Goal: Transaction & Acquisition: Subscribe to service/newsletter

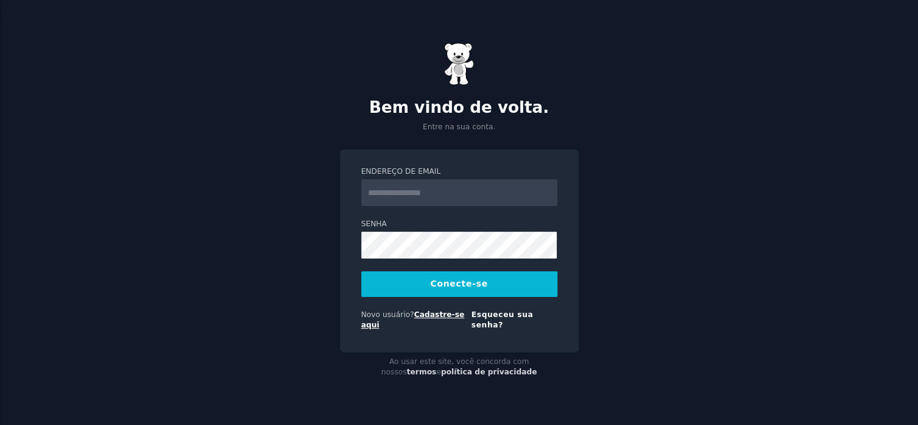
click at [438, 318] on font "Cadastre-se aqui" at bounding box center [413, 319] width 104 height 19
click at [439, 318] on font "Cadastre-se aqui" at bounding box center [413, 319] width 104 height 19
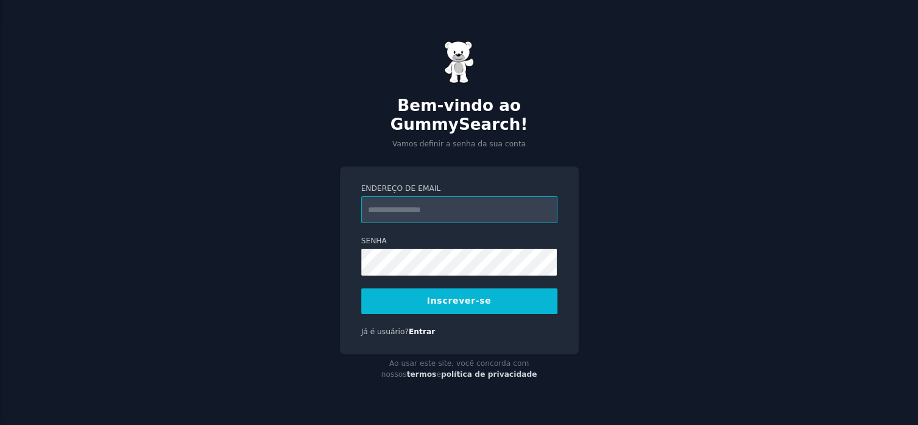
click at [461, 196] on input "Endereço de email" at bounding box center [459, 209] width 196 height 27
type input "**********"
click at [445, 298] on button "Inscrever-se" at bounding box center [459, 301] width 196 height 26
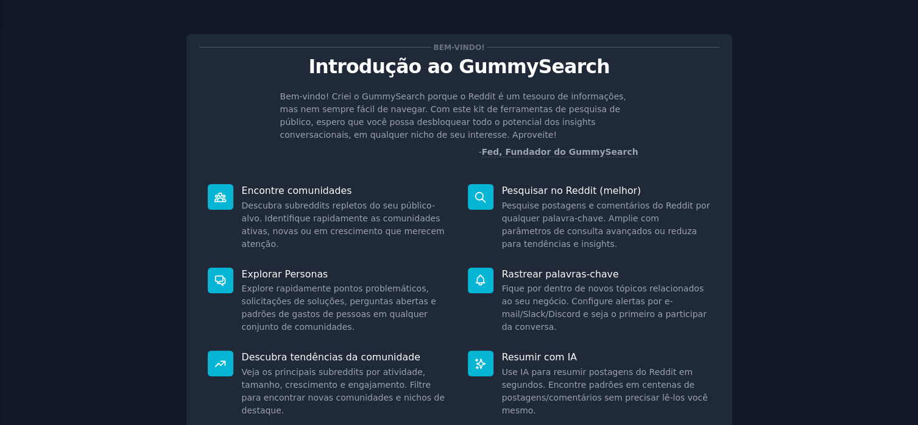
scroll to position [102, 0]
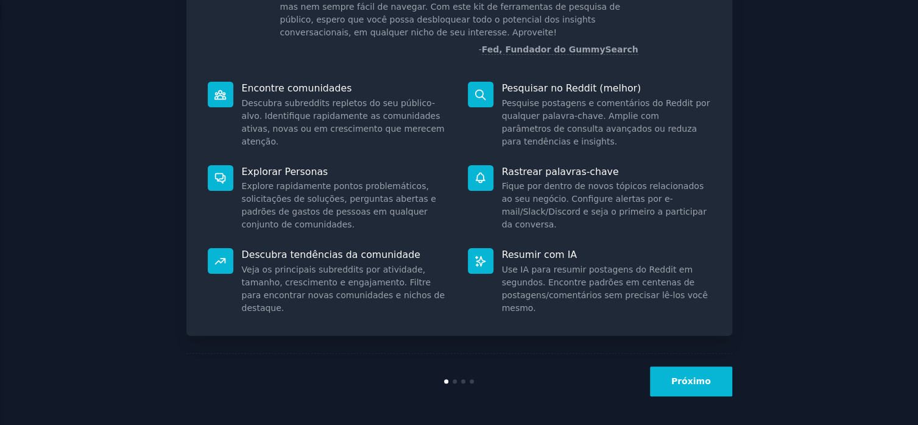
click at [694, 383] on font "Próximo" at bounding box center [691, 381] width 40 height 10
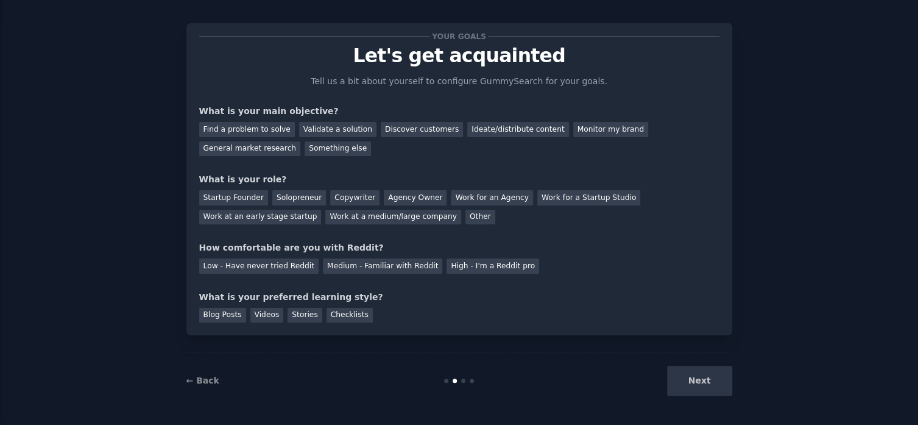
scroll to position [24, 0]
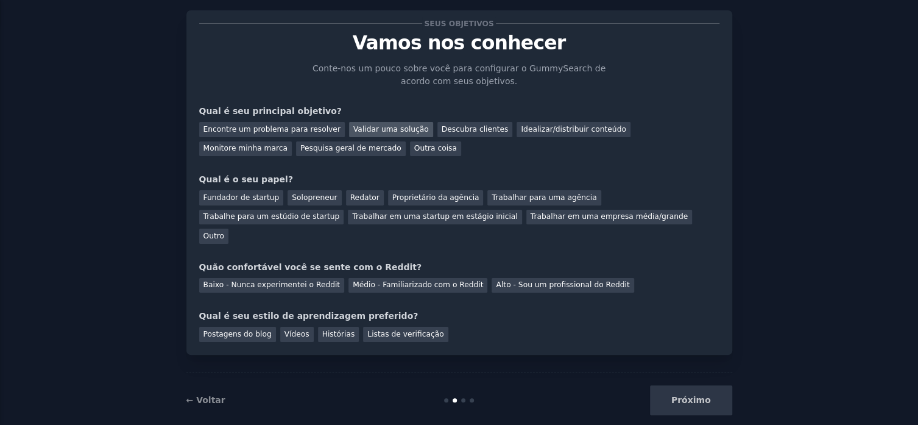
click at [365, 131] on font "Validar uma solução" at bounding box center [391, 129] width 76 height 9
click at [307, 129] on font "Encontre um problema para resolver" at bounding box center [271, 129] width 137 height 9
click at [370, 129] on font "Validar uma solução" at bounding box center [391, 129] width 76 height 9
click at [314, 129] on font "Encontre um problema para resolver" at bounding box center [271, 129] width 137 height 9
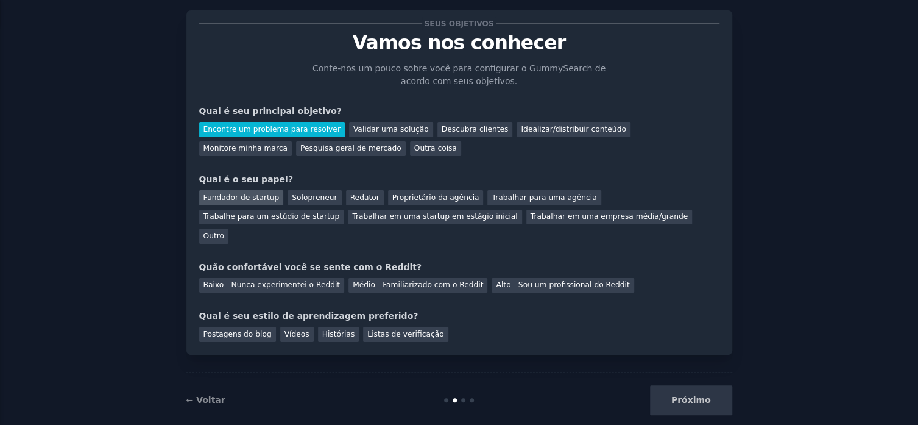
click at [236, 196] on font "Fundador de startup" at bounding box center [241, 197] width 76 height 9
click at [403, 280] on font "Médio - Familiarizado com o Reddit" at bounding box center [418, 284] width 130 height 9
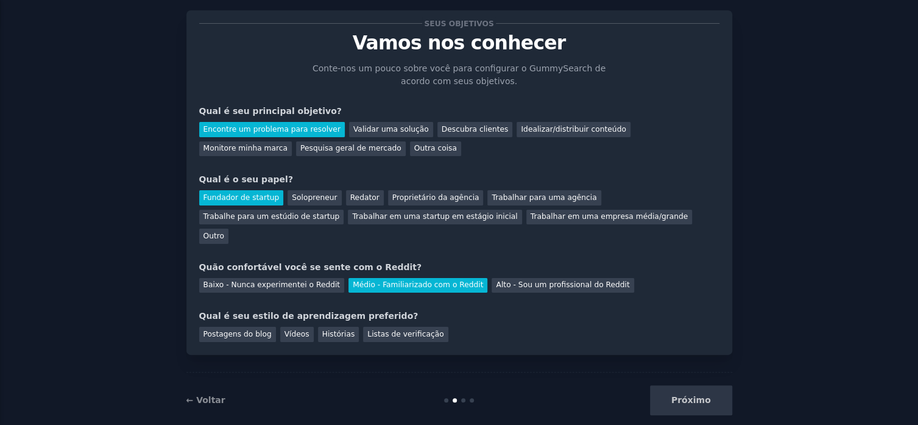
click at [249, 274] on div "Baixo - Nunca experimentei o Reddit Médio - Familiarizado com o Reddit Alto - S…" at bounding box center [459, 283] width 520 height 19
click at [249, 278] on div "Baixo - Nunca experimentei o Reddit" at bounding box center [272, 285] width 146 height 15
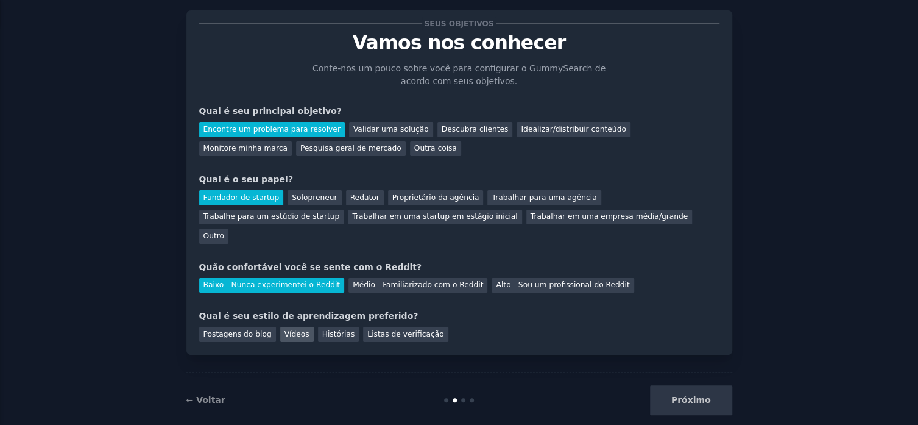
click at [296, 327] on div "Vídeos" at bounding box center [297, 334] width 34 height 15
click at [693, 395] on font "Próximo" at bounding box center [691, 400] width 40 height 10
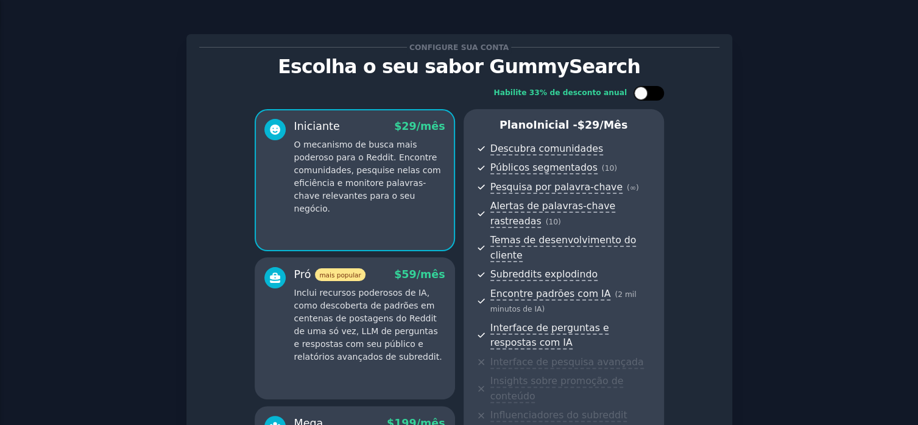
click at [652, 92] on div at bounding box center [655, 93] width 6 height 6
checkbox input "true"
